Goal: Task Accomplishment & Management: Manage account settings

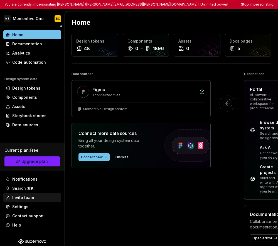
click at [35, 199] on div "Invite team" at bounding box center [32, 198] width 53 height 6
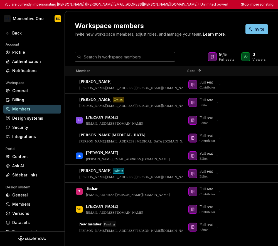
click at [121, 56] on input "text" at bounding box center [127, 57] width 93 height 10
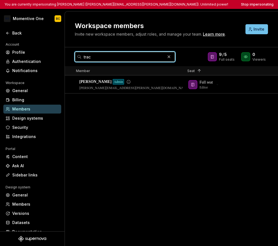
type input "trac"
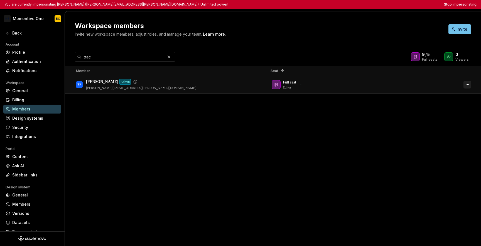
click at [278, 83] on button "button" at bounding box center [467, 85] width 8 height 8
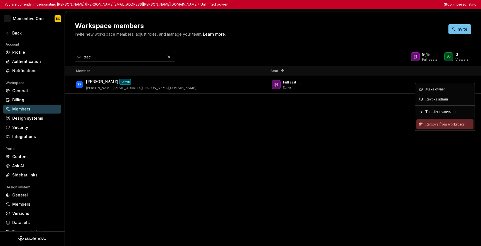
click at [278, 122] on span "Remove from workspace" at bounding box center [446, 124] width 46 height 10
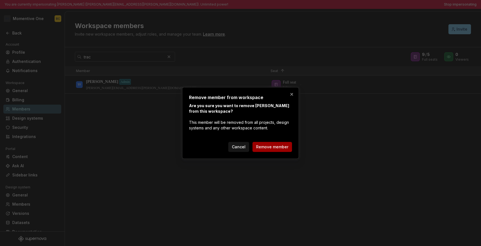
click at [278, 144] on span "Remove member" at bounding box center [272, 147] width 32 height 6
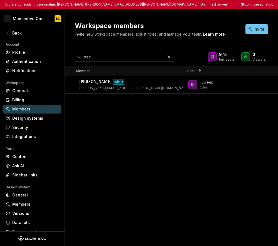
click at [0, 149] on div "Account Profile Authentication Notifications Workspace General Billing Members …" at bounding box center [32, 140] width 65 height 198
click at [170, 58] on button "button" at bounding box center [169, 57] width 8 height 8
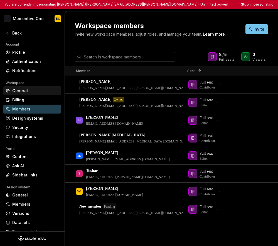
click at [39, 90] on div "General" at bounding box center [35, 91] width 47 height 6
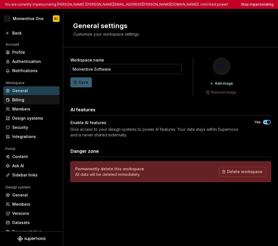
click at [38, 100] on div "Billing" at bounding box center [34, 100] width 45 height 6
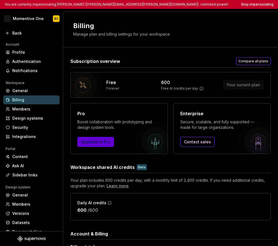
click at [93, 143] on span "Upgrade to Pro" at bounding box center [95, 142] width 29 height 6
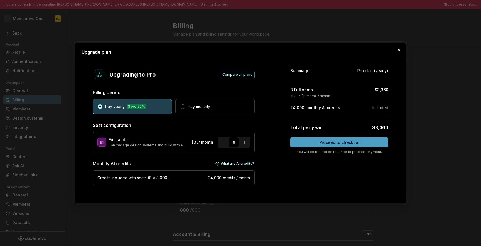
click at [278, 146] on button "Proceed to checkout" at bounding box center [339, 142] width 98 height 10
